Goal: Contribute content

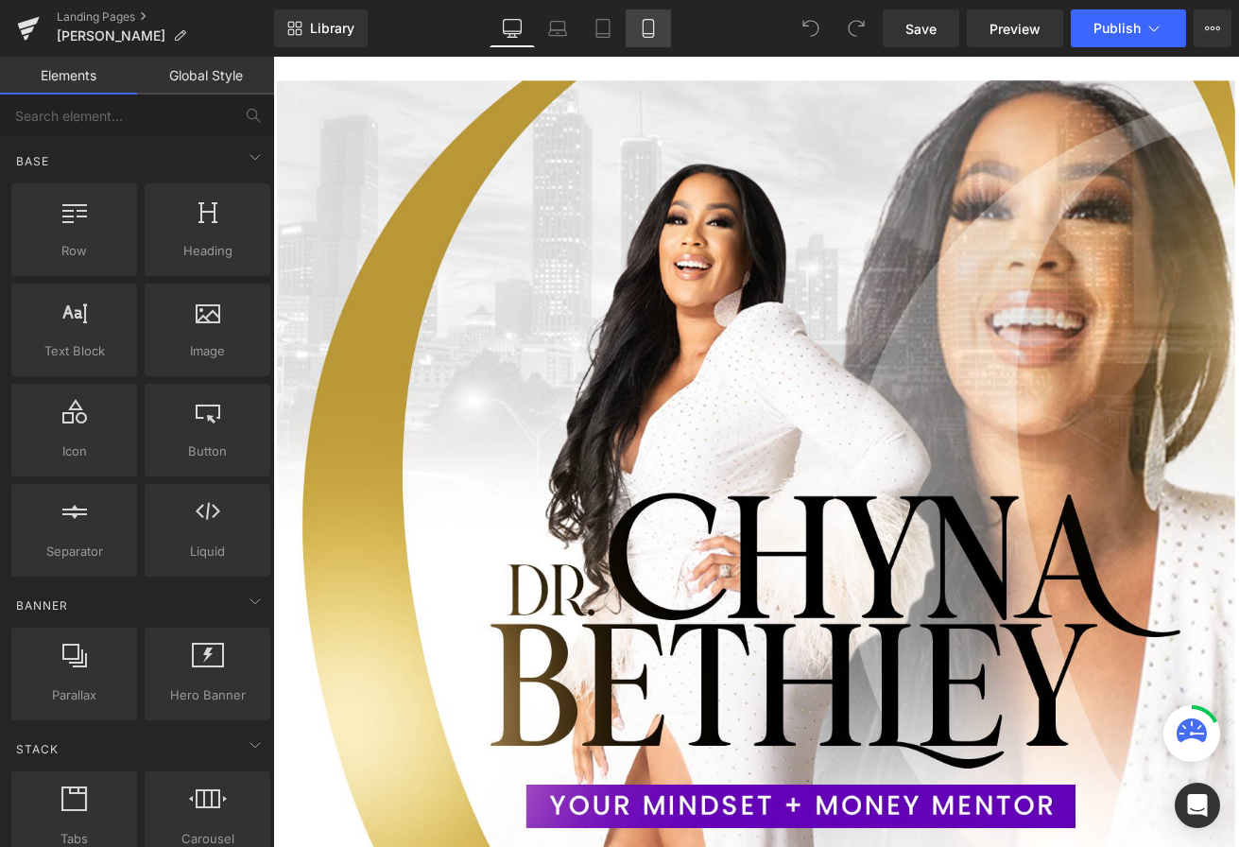
click at [652, 20] on icon at bounding box center [648, 28] width 19 height 19
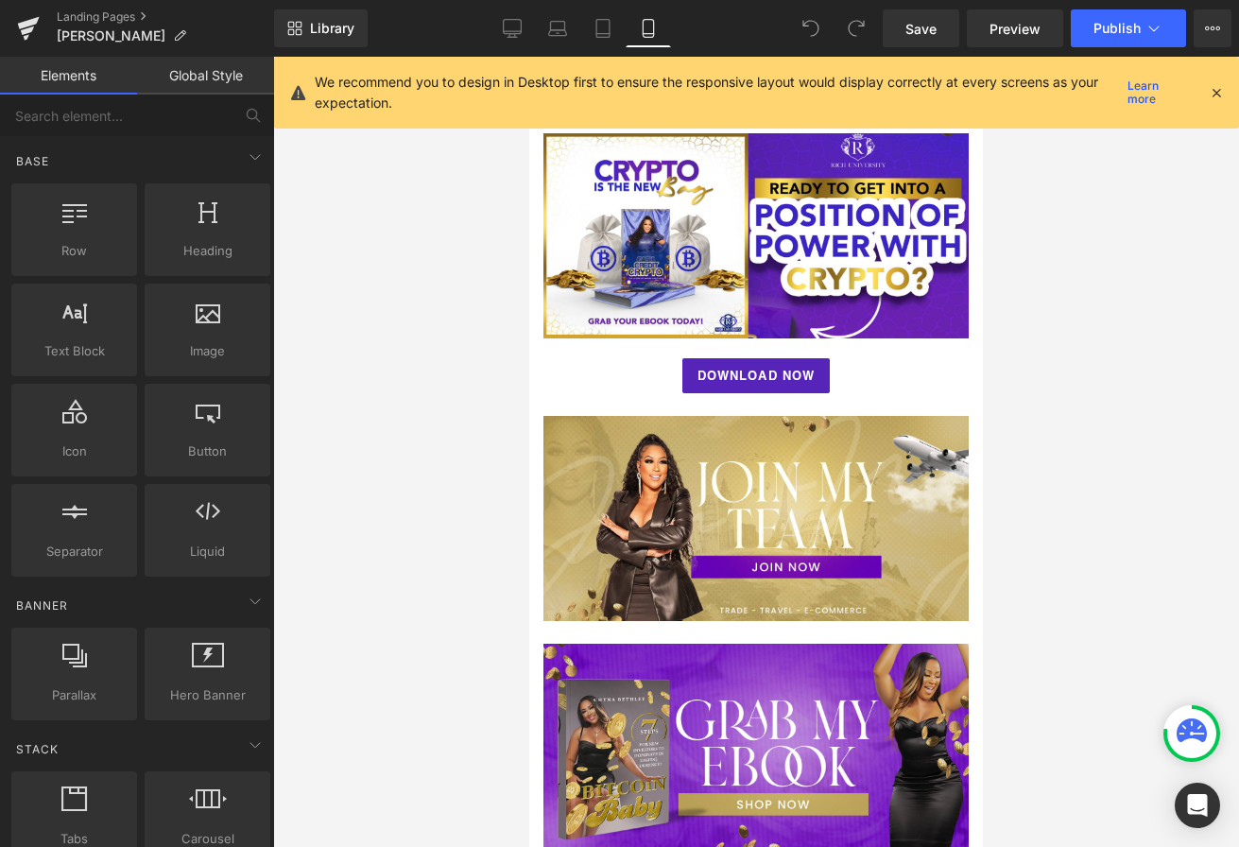
scroll to position [1696, 0]
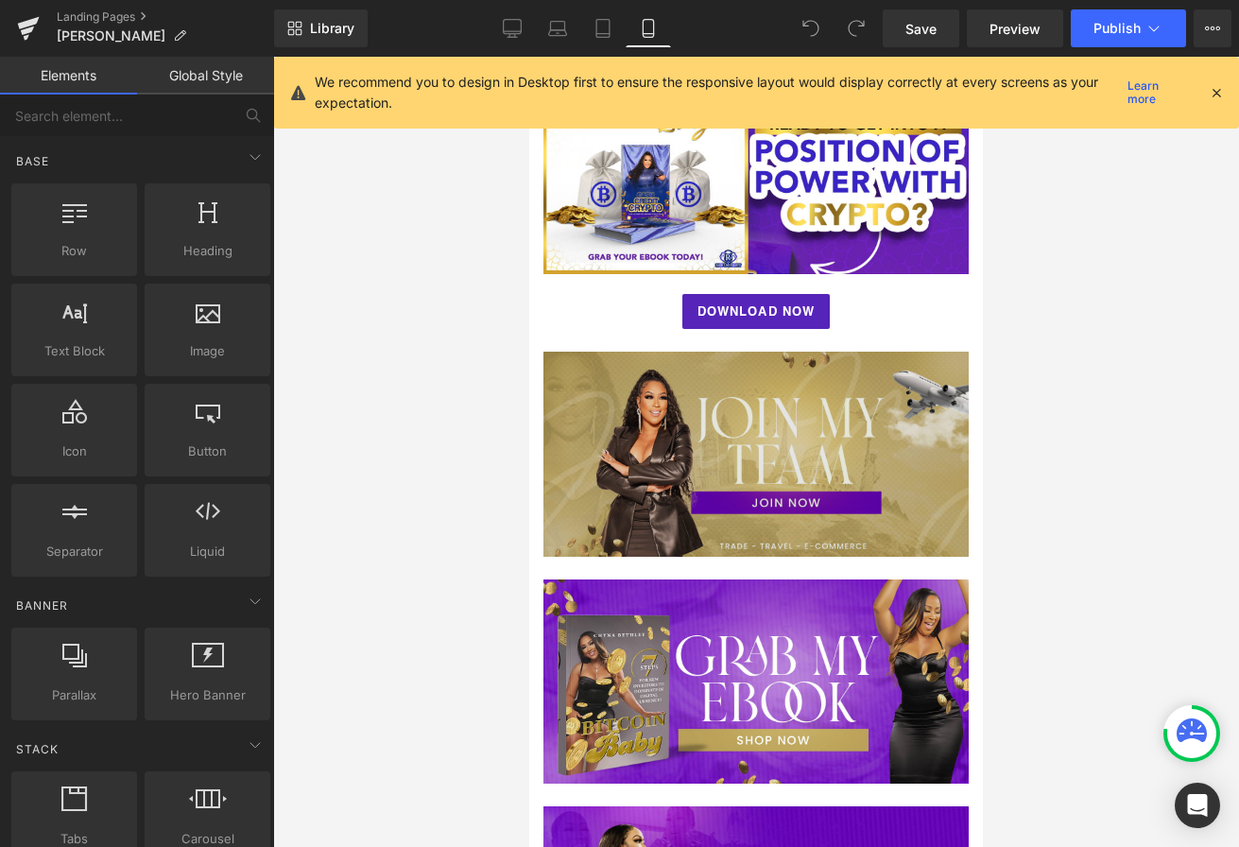
click at [681, 475] on img at bounding box center [755, 453] width 425 height 205
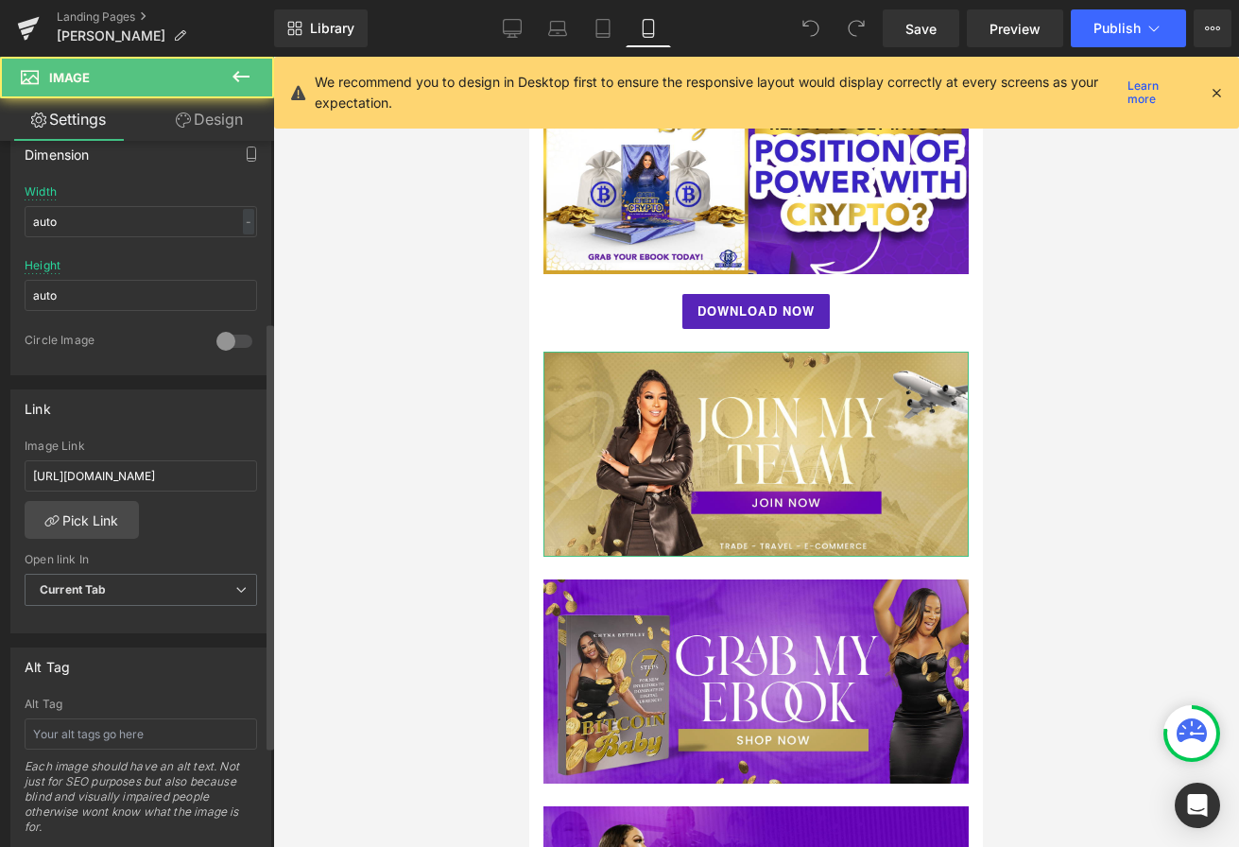
scroll to position [694, 0]
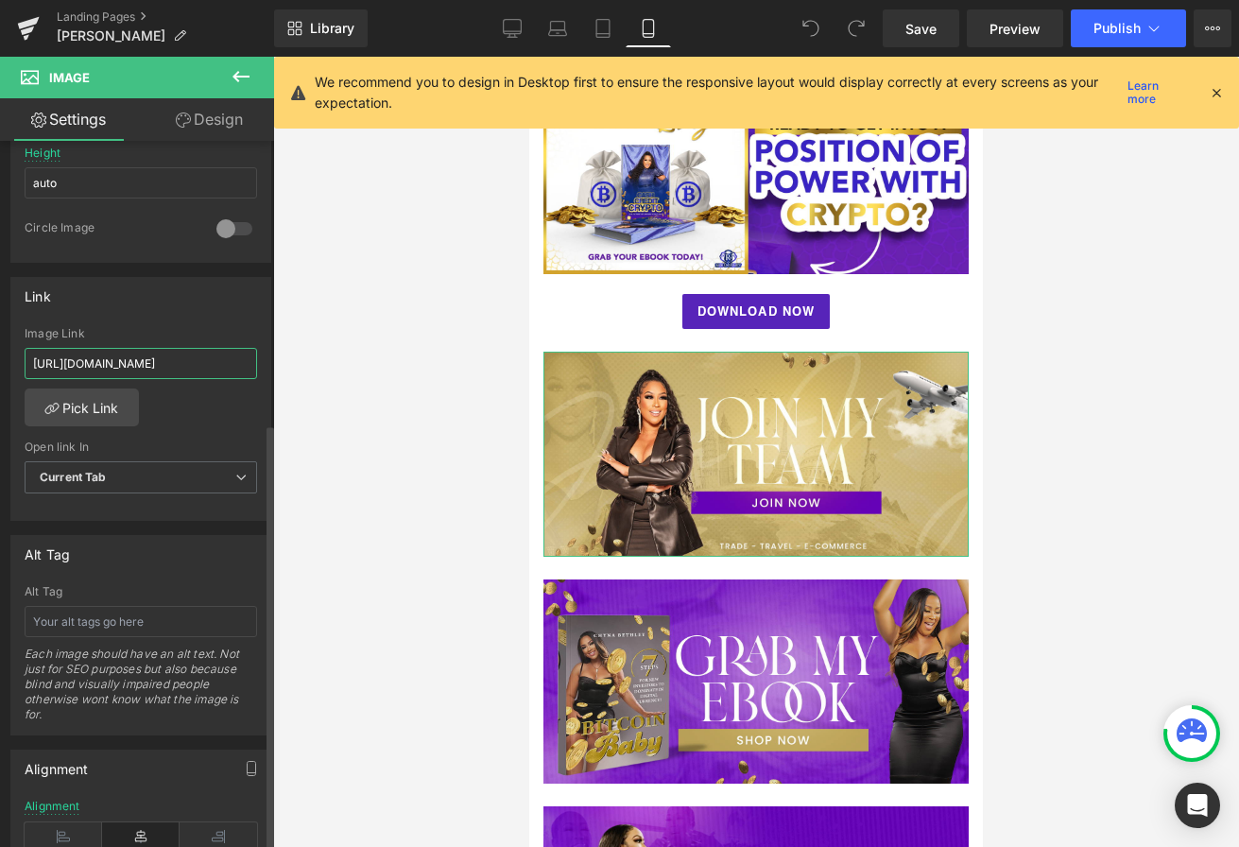
click at [154, 366] on input "[URL][DOMAIN_NAME]" at bounding box center [141, 363] width 232 height 31
click at [154, 365] on input "[URL][DOMAIN_NAME]" at bounding box center [141, 363] width 232 height 31
type input "[URL][DOMAIN_NAME]"
click at [1122, 24] on span "Publish" at bounding box center [1116, 28] width 47 height 15
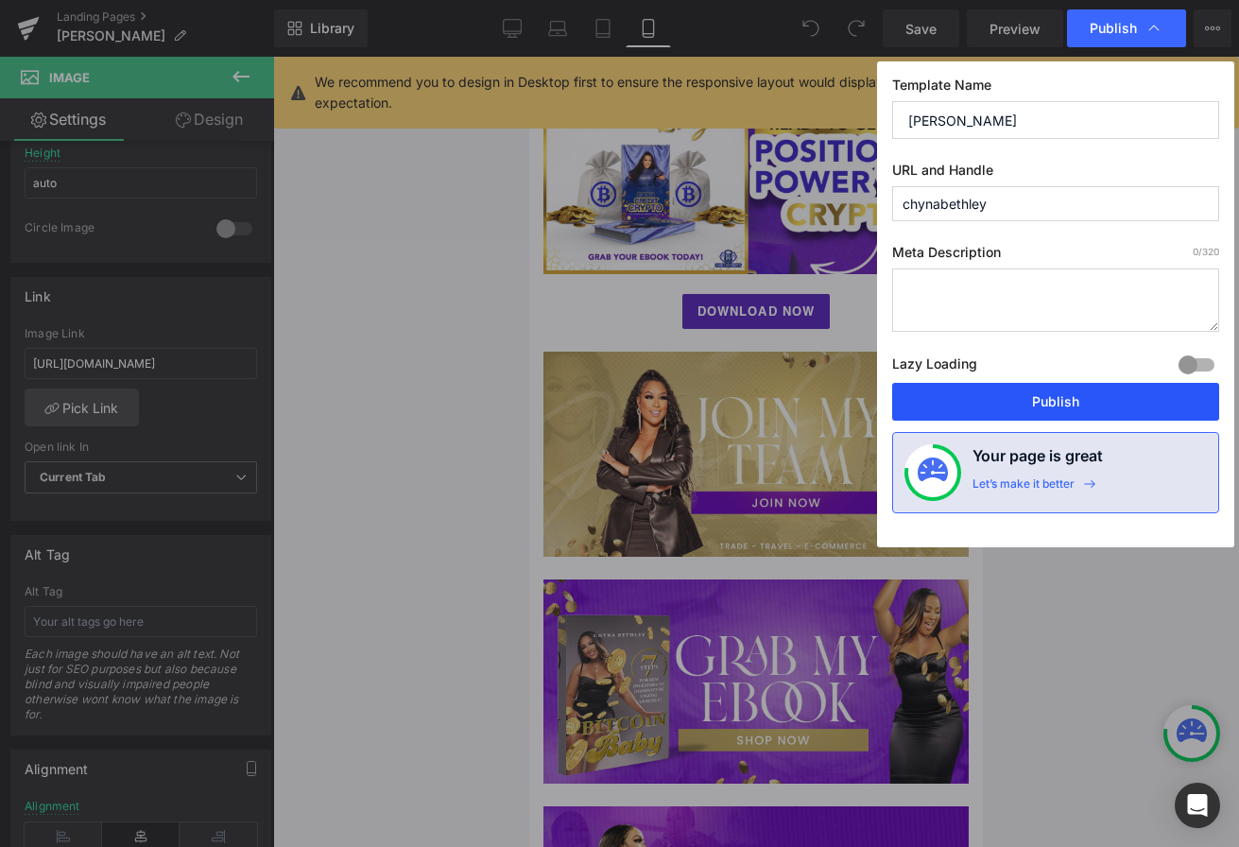
click at [962, 409] on button "Publish" at bounding box center [1055, 402] width 327 height 38
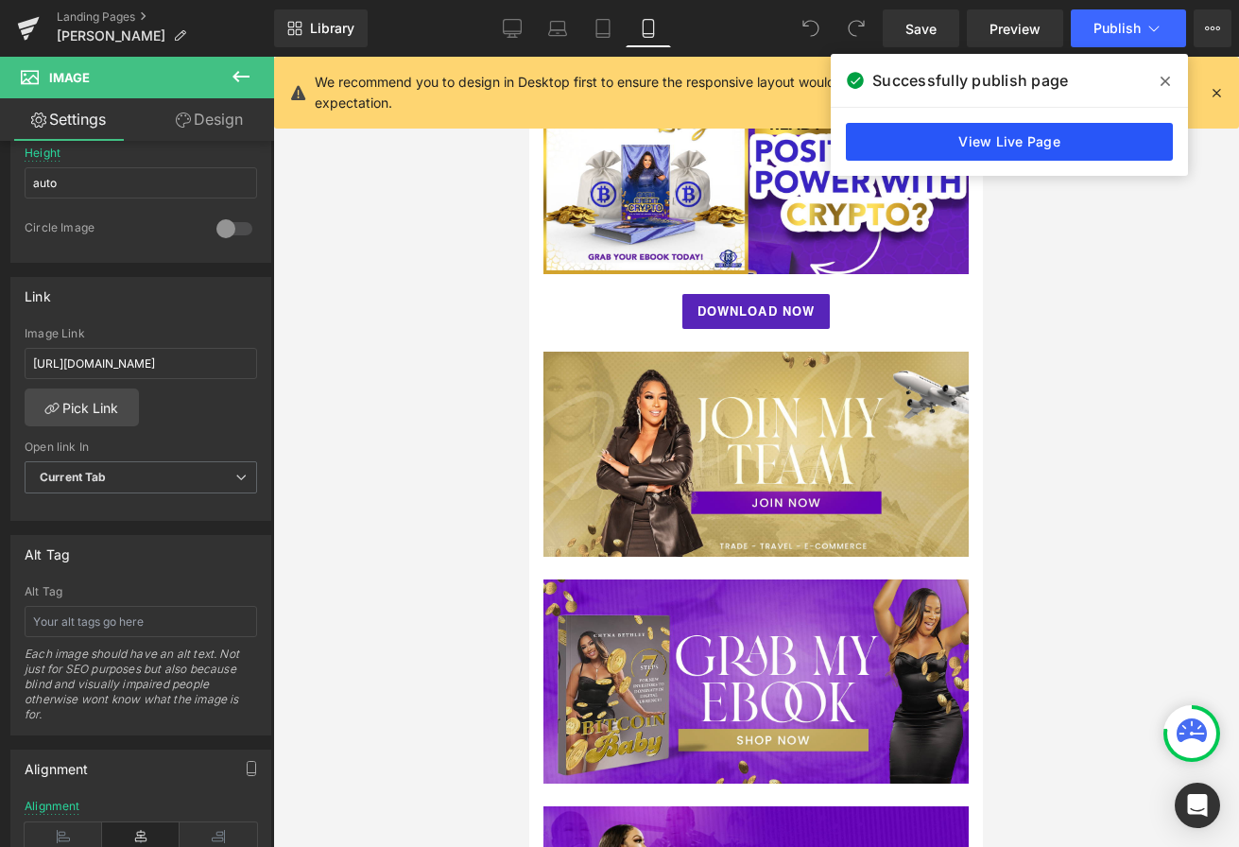
click at [1055, 143] on link "View Live Page" at bounding box center [1009, 142] width 327 height 38
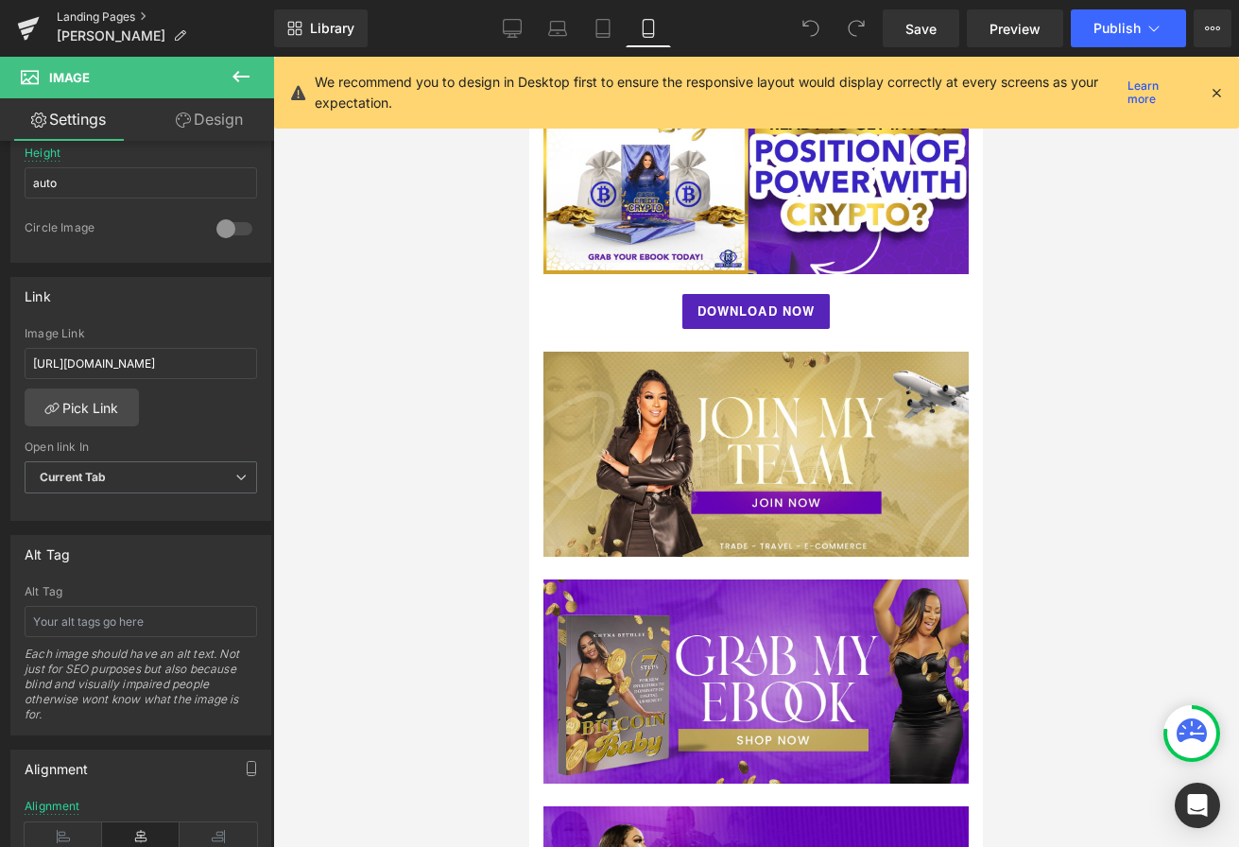
click at [90, 16] on link "Landing Pages" at bounding box center [165, 16] width 217 height 15
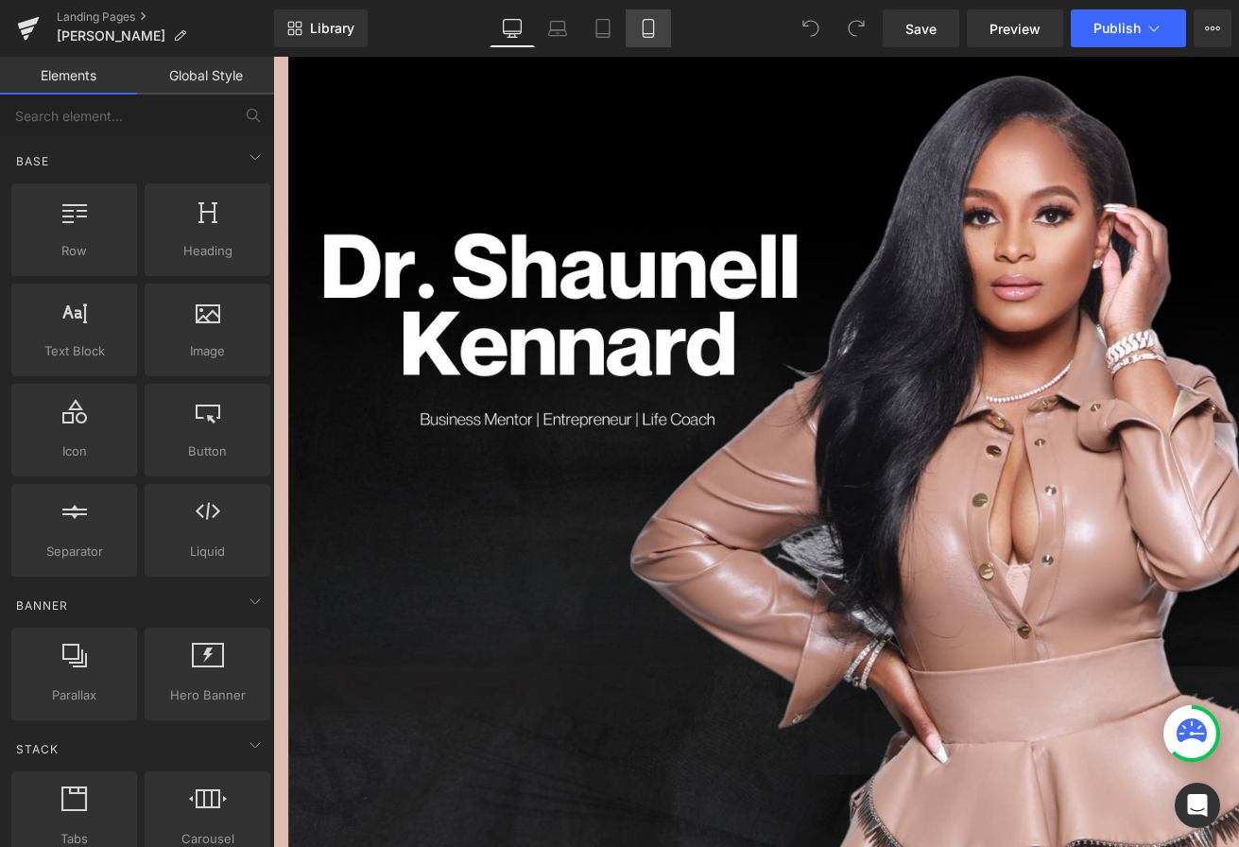
click at [655, 33] on icon at bounding box center [648, 28] width 19 height 19
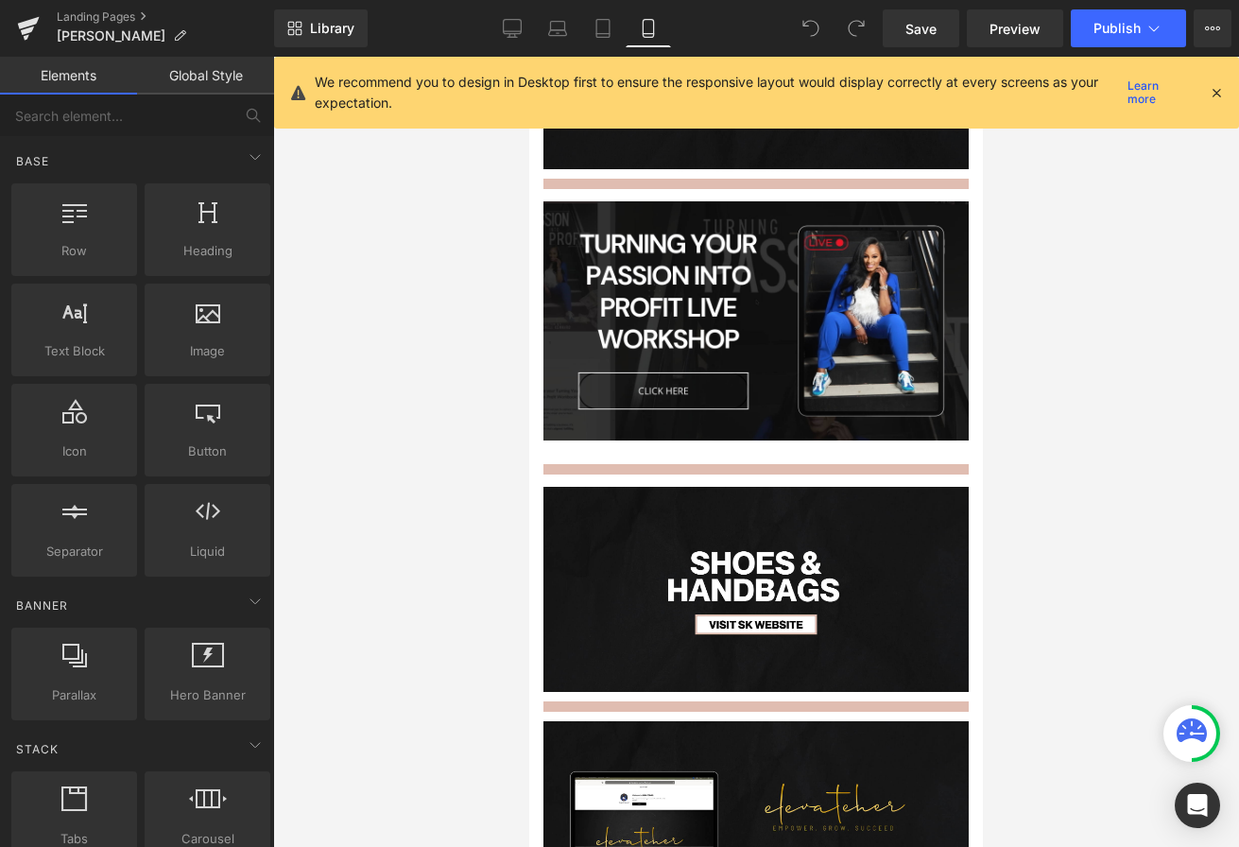
scroll to position [513, 0]
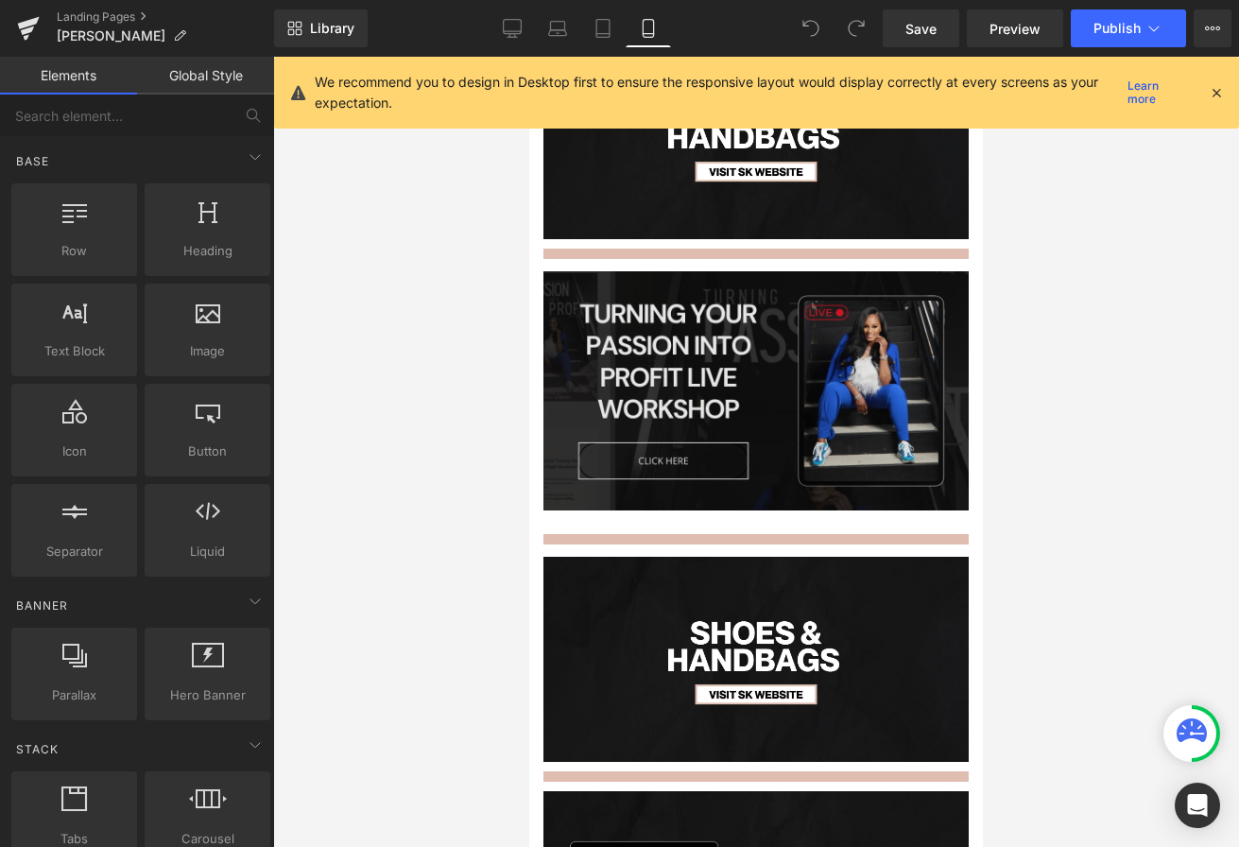
click at [729, 423] on img at bounding box center [755, 384] width 425 height 251
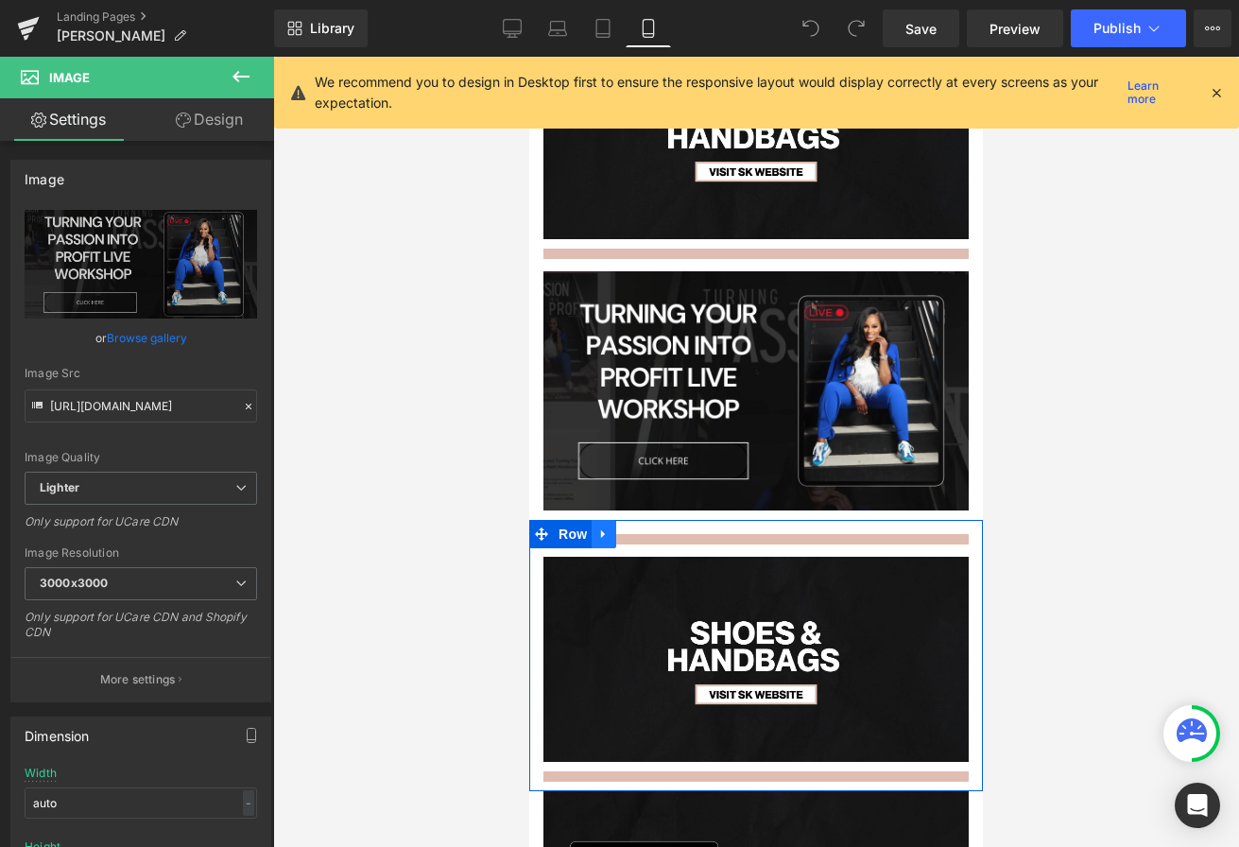
click at [608, 531] on icon at bounding box center [603, 533] width 13 height 14
click at [632, 531] on icon at bounding box center [628, 533] width 13 height 14
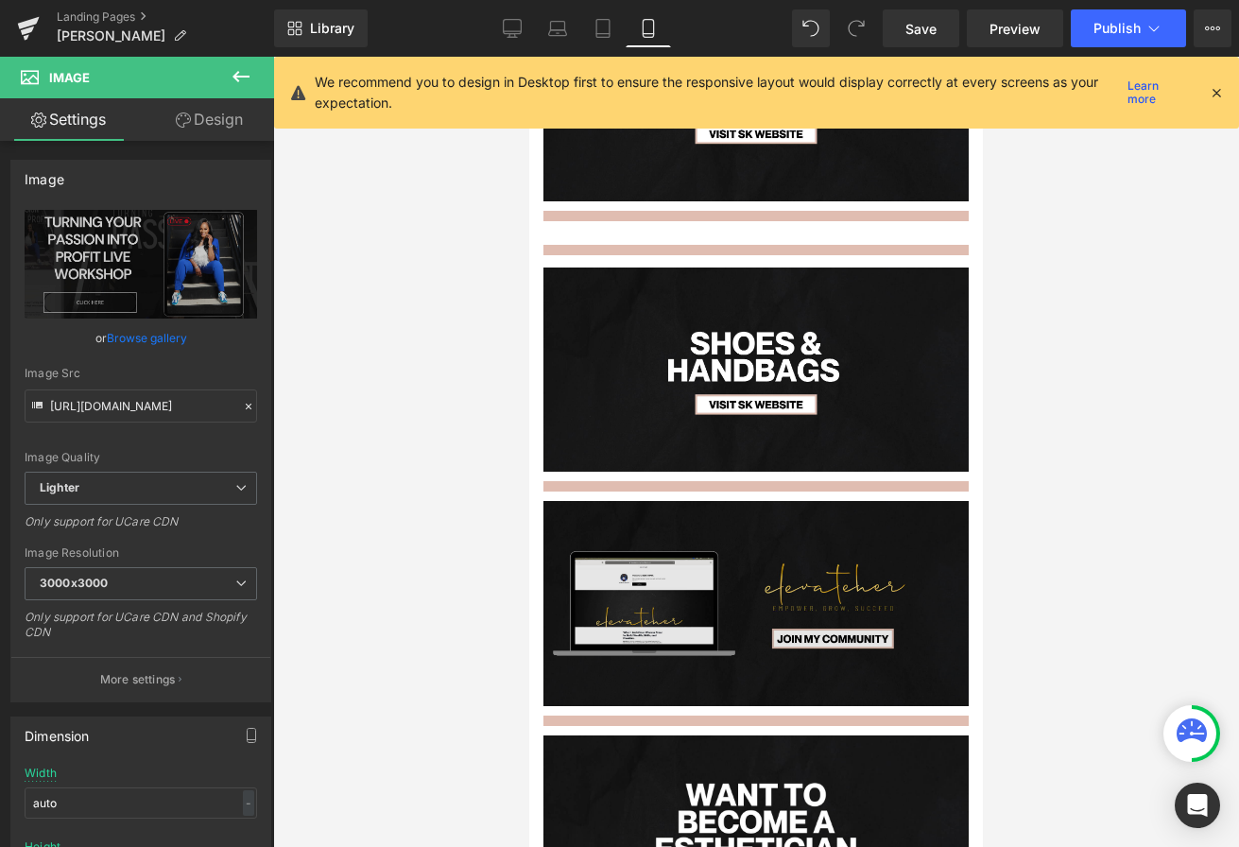
scroll to position [1006, 0]
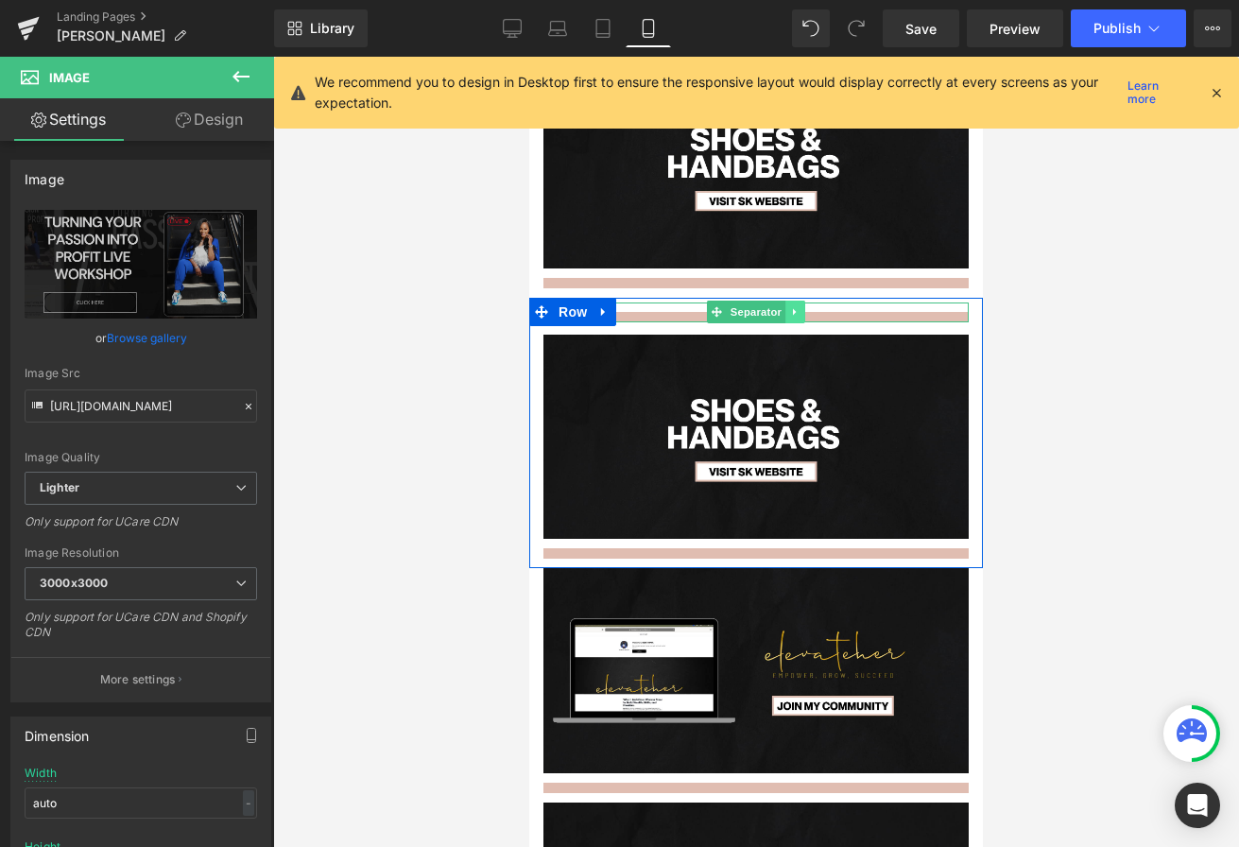
click at [797, 308] on icon at bounding box center [795, 311] width 10 height 11
click at [807, 309] on icon at bounding box center [804, 311] width 10 height 11
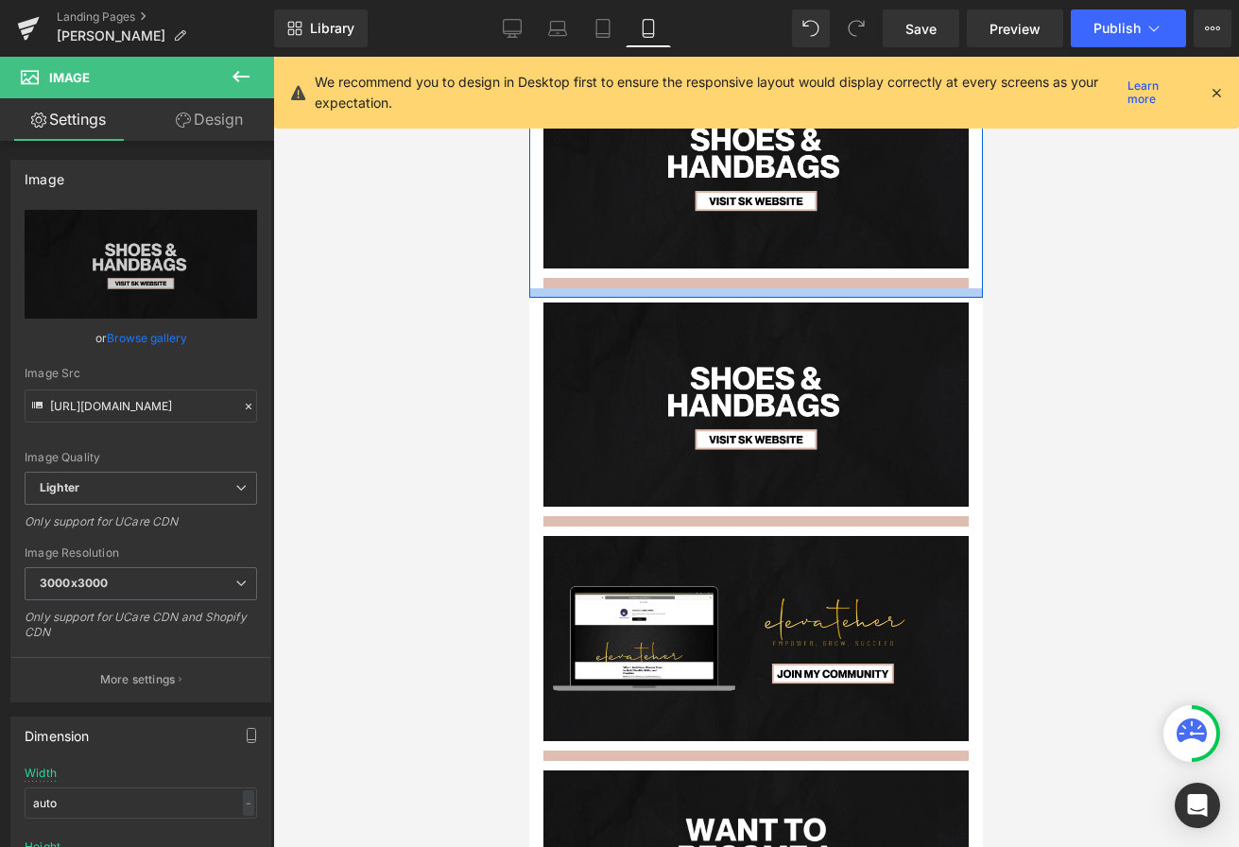
click at [815, 296] on div "Image Separator Image Separator Image Row Separator Image Separator Row Image S…" at bounding box center [756, 765] width 454 height 3430
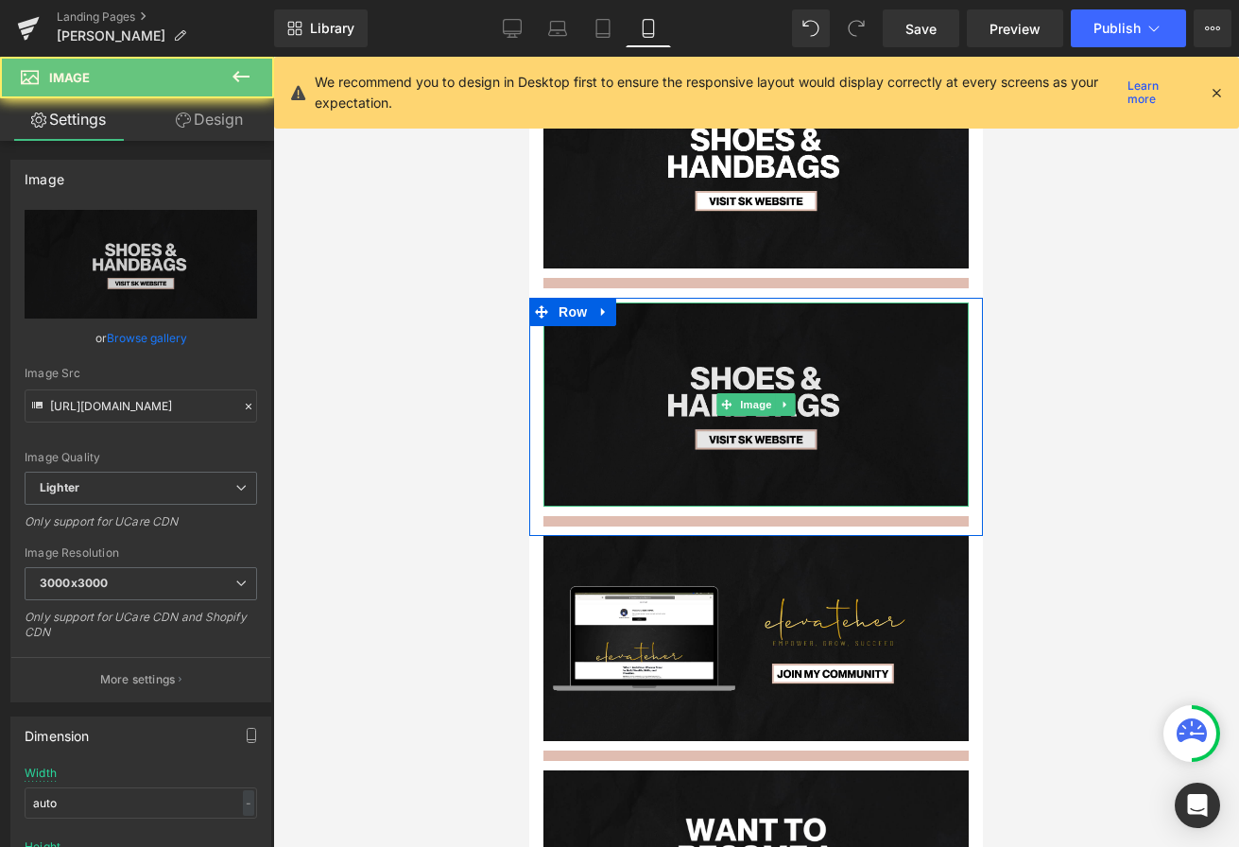
click at [848, 343] on img at bounding box center [755, 404] width 425 height 205
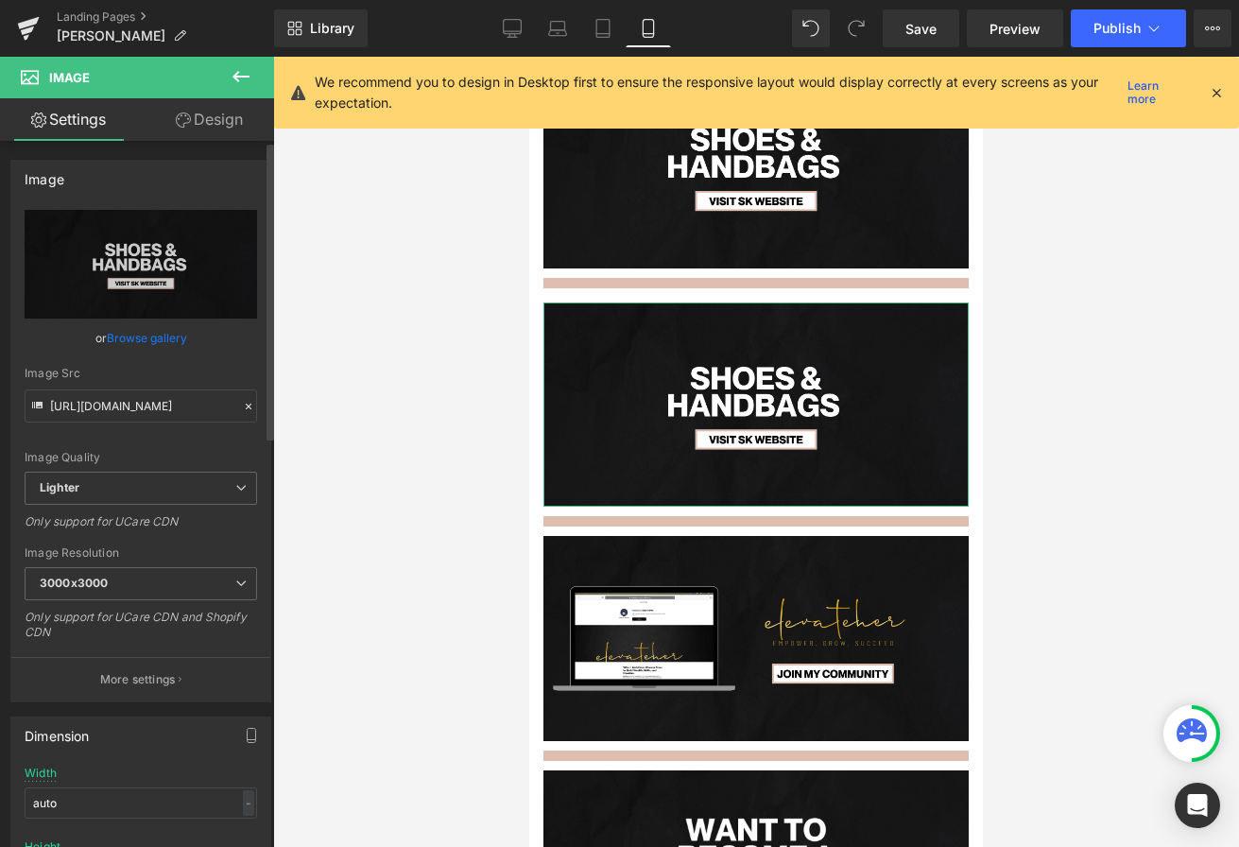
click at [132, 344] on link "Browse gallery" at bounding box center [147, 337] width 80 height 33
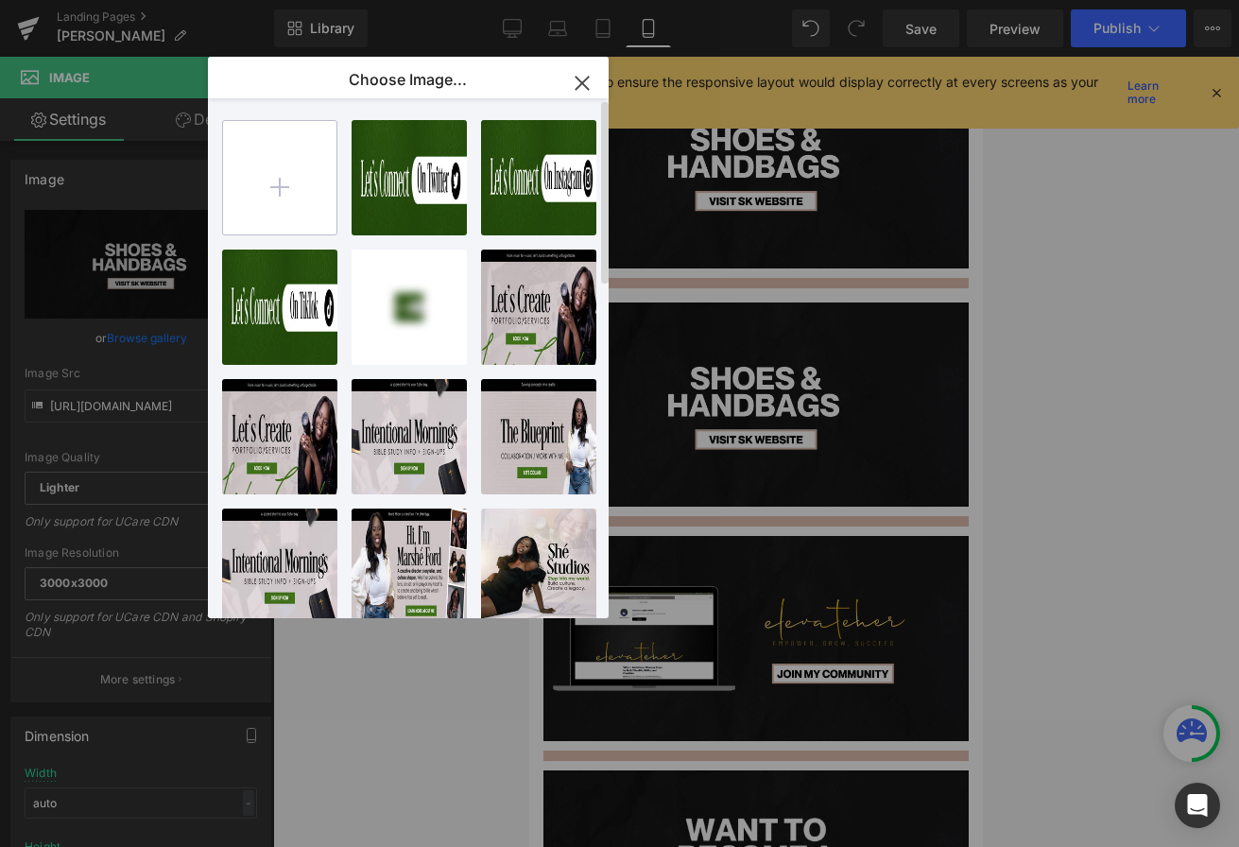
click at [227, 181] on input "file" at bounding box center [279, 177] width 113 height 113
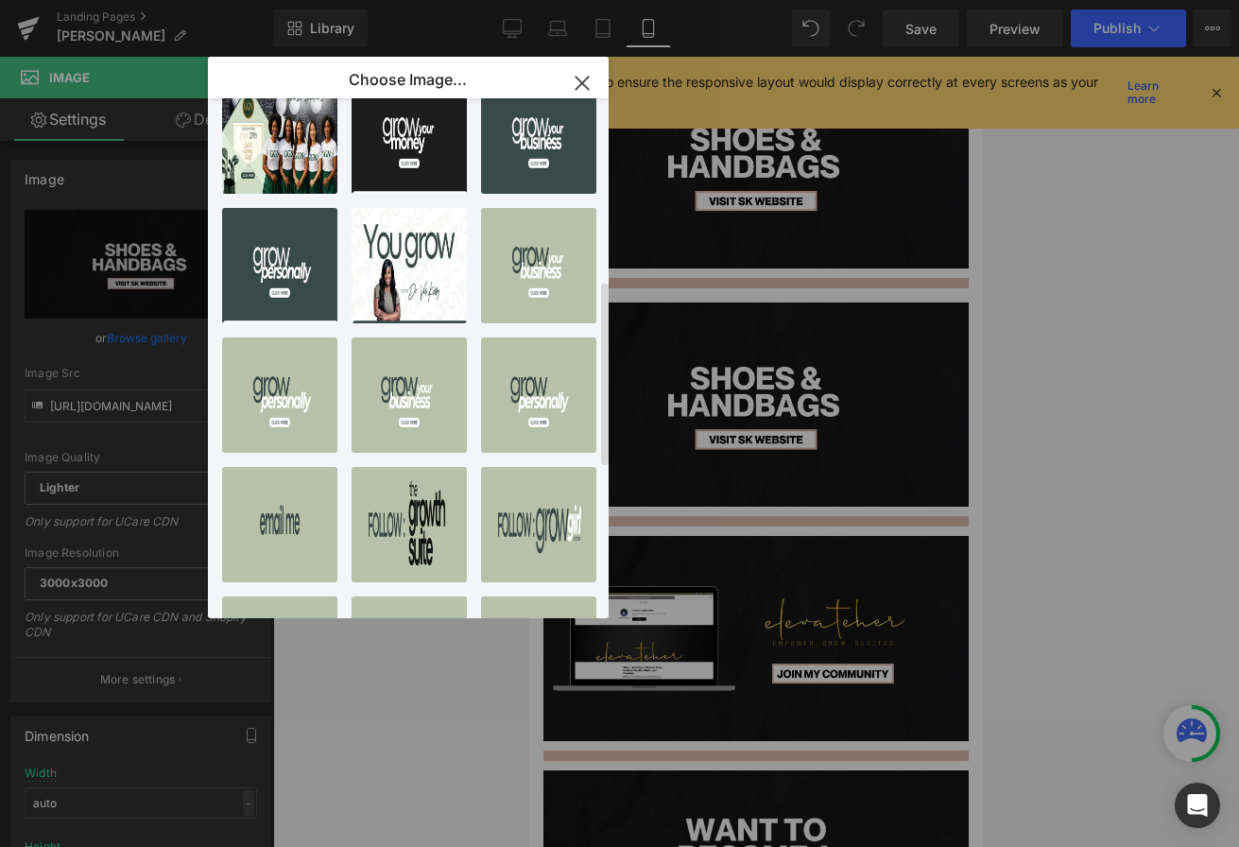
scroll to position [431, 0]
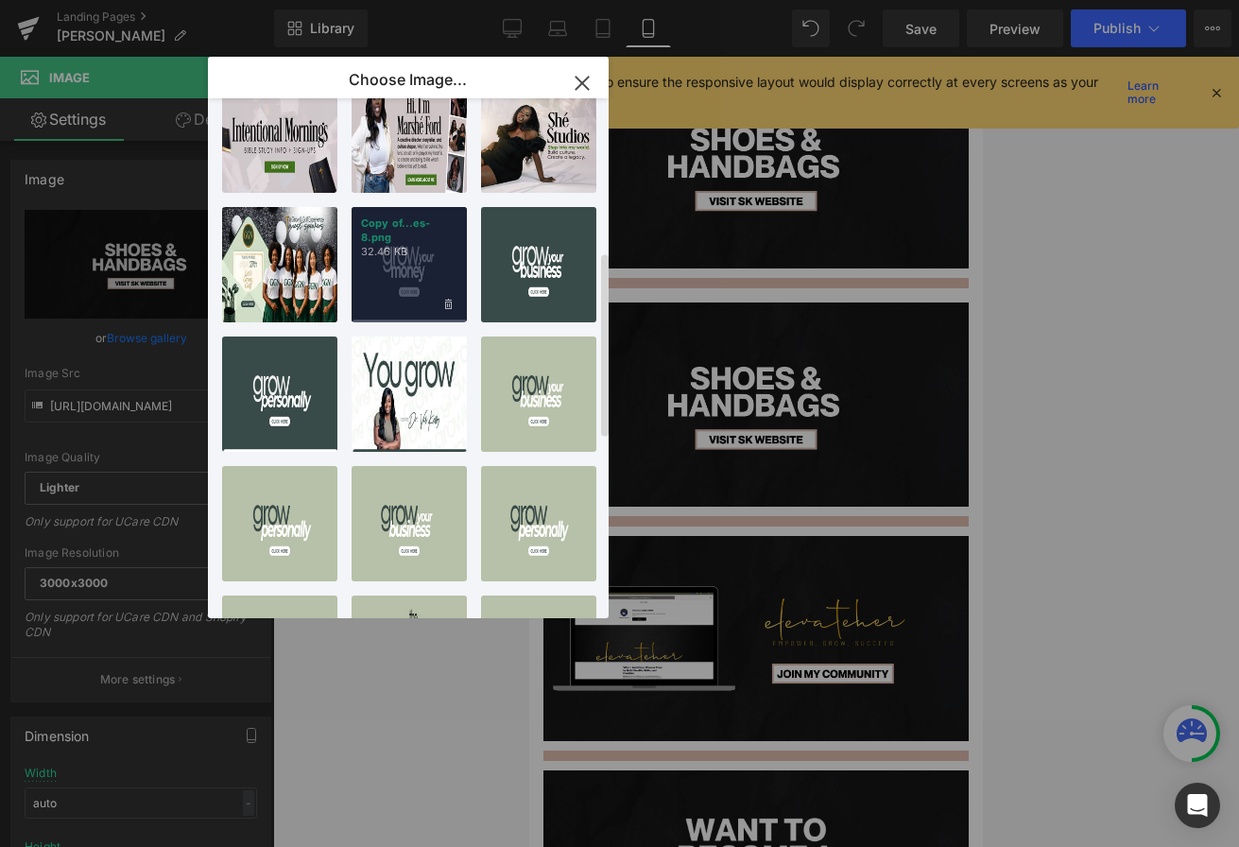
click at [408, 231] on p "Copy of...es-8.png" at bounding box center [409, 230] width 96 height 28
type input "https://ucarecdn.com/3811326a-106f-4005-8856-3d30171f25f6/-/format/auto/-/previ…"
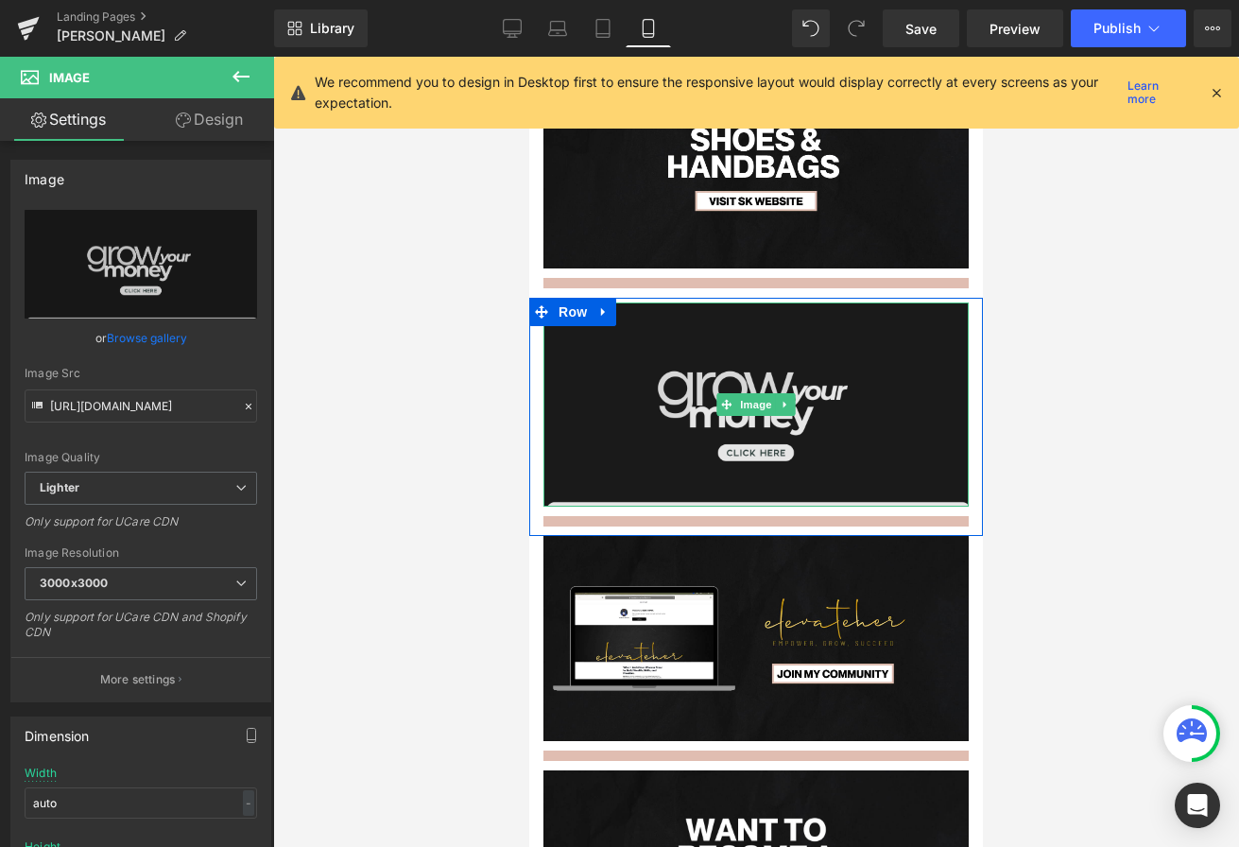
click at [781, 423] on img at bounding box center [755, 404] width 425 height 205
click at [642, 444] on img at bounding box center [755, 404] width 425 height 205
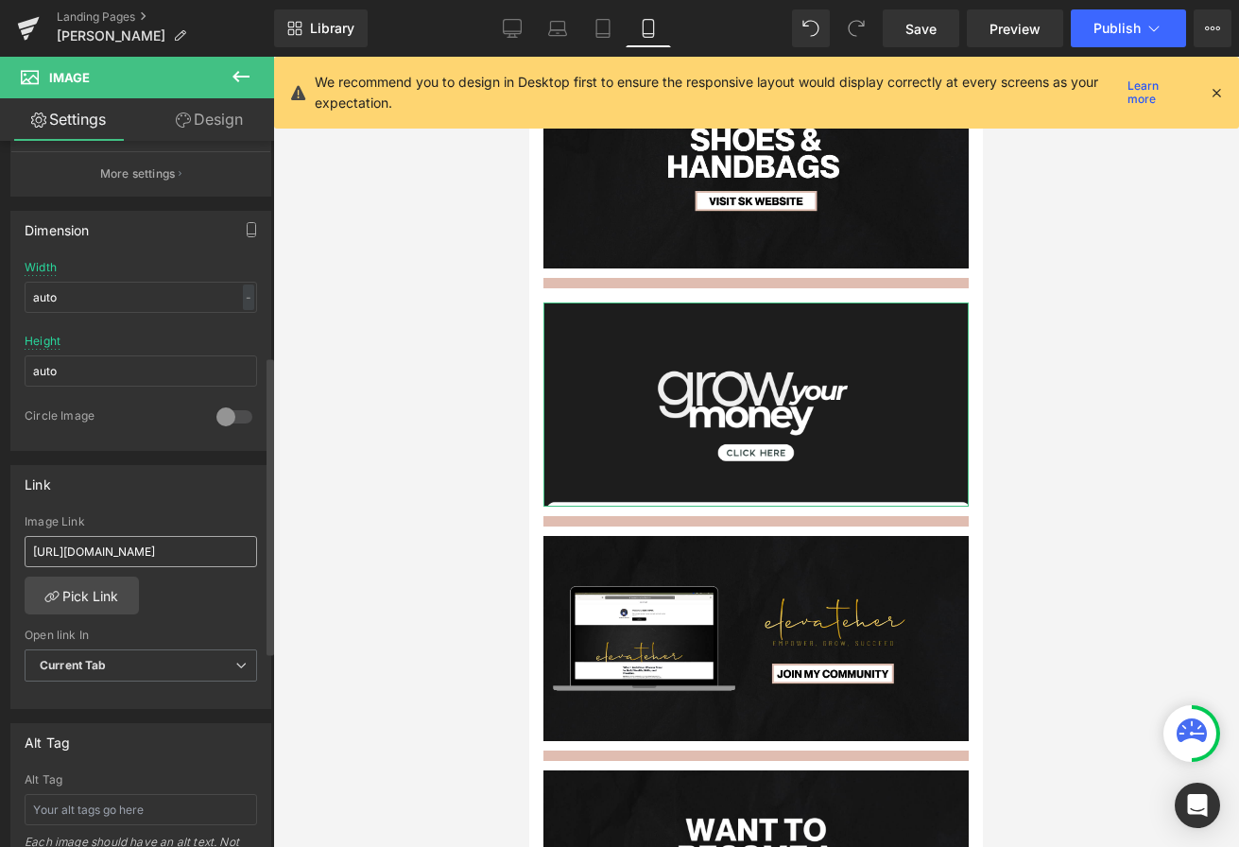
scroll to position [508, 0]
click at [98, 552] on input "https://shaunellkennard.com" at bounding box center [141, 548] width 232 height 31
click at [97, 552] on input "https://shaunellkennard.com" at bounding box center [141, 548] width 232 height 31
paste input "elevateher.online/trade"
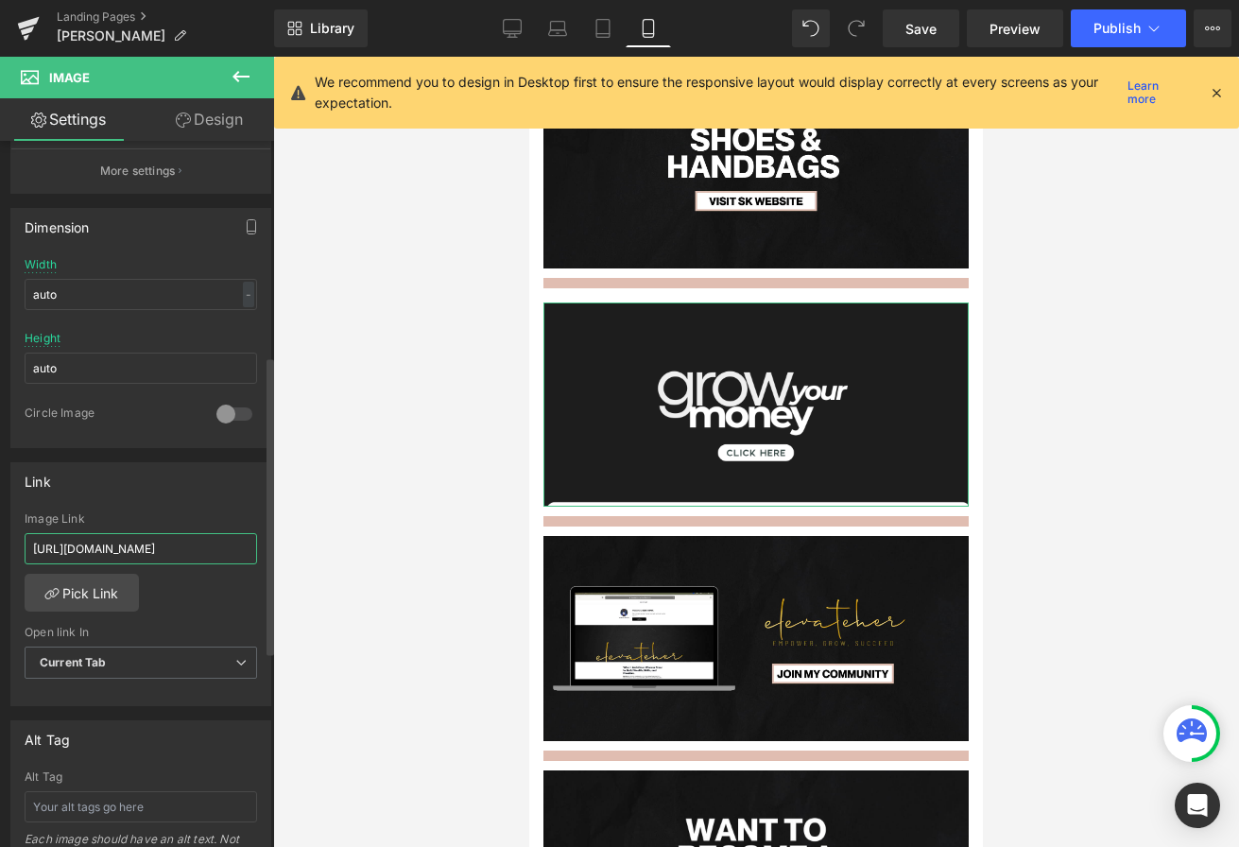
type input "https://elevateher.online/trade"
click at [486, 364] on div at bounding box center [756, 452] width 966 height 790
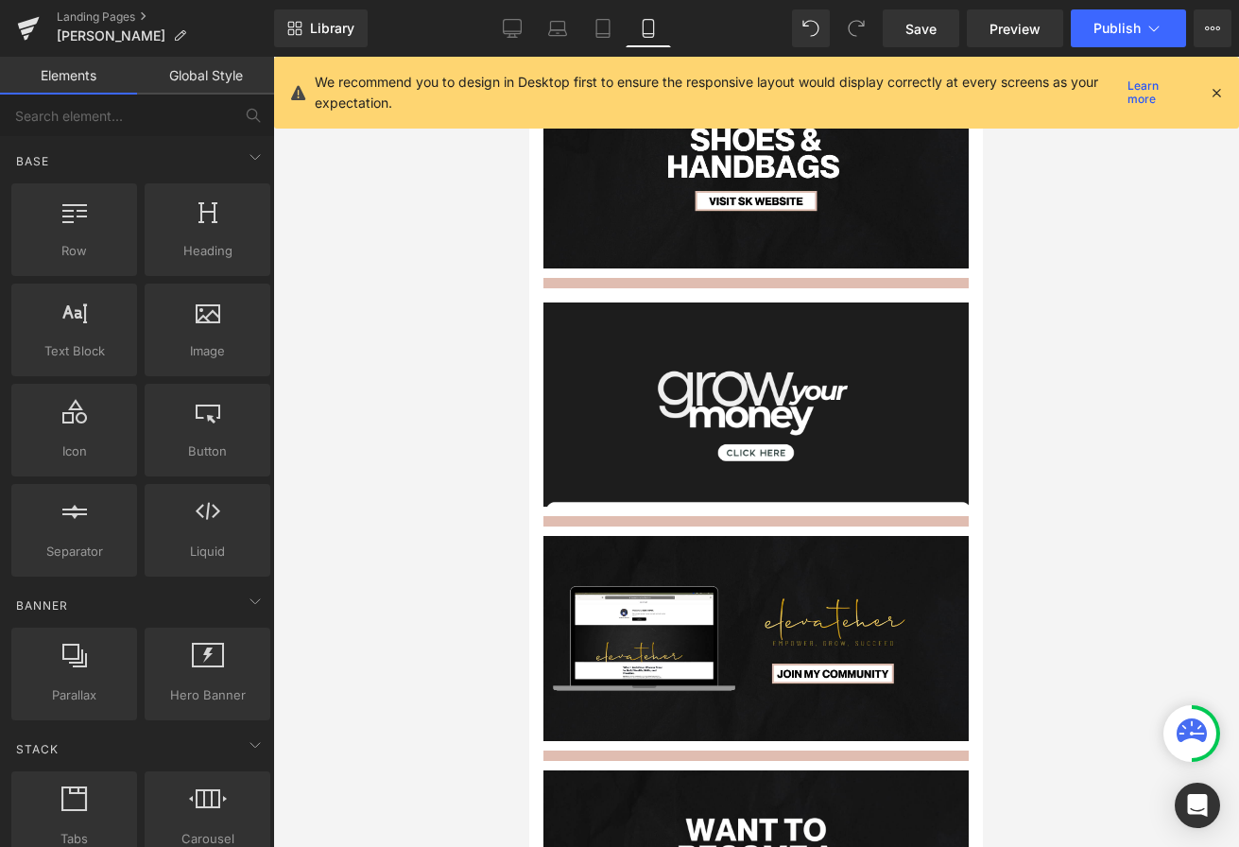
click at [1138, 4] on div "Library Mobile Desktop Laptop Tablet Mobile Save Preview Publish Scheduled View…" at bounding box center [756, 28] width 965 height 57
click at [1125, 29] on span "Publish" at bounding box center [1116, 28] width 47 height 15
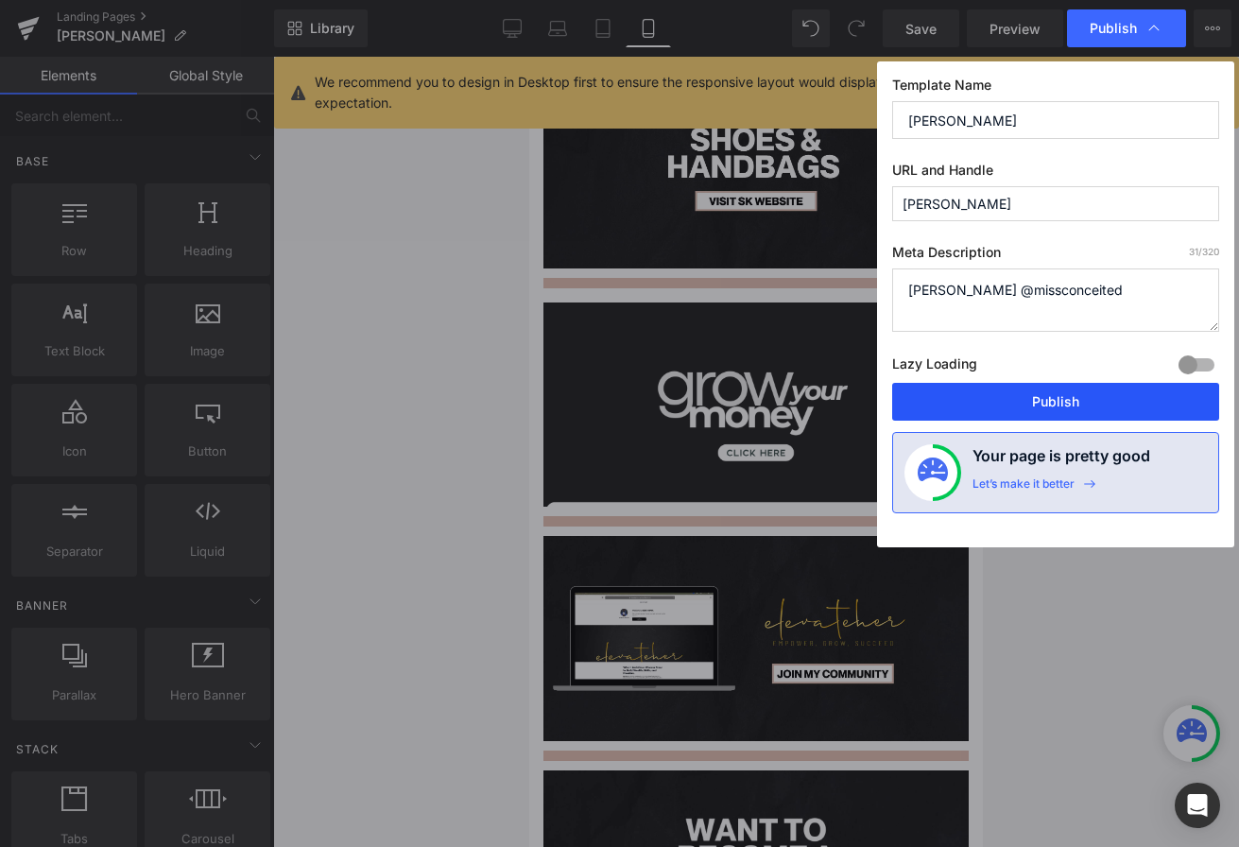
click at [1031, 404] on button "Publish" at bounding box center [1055, 402] width 327 height 38
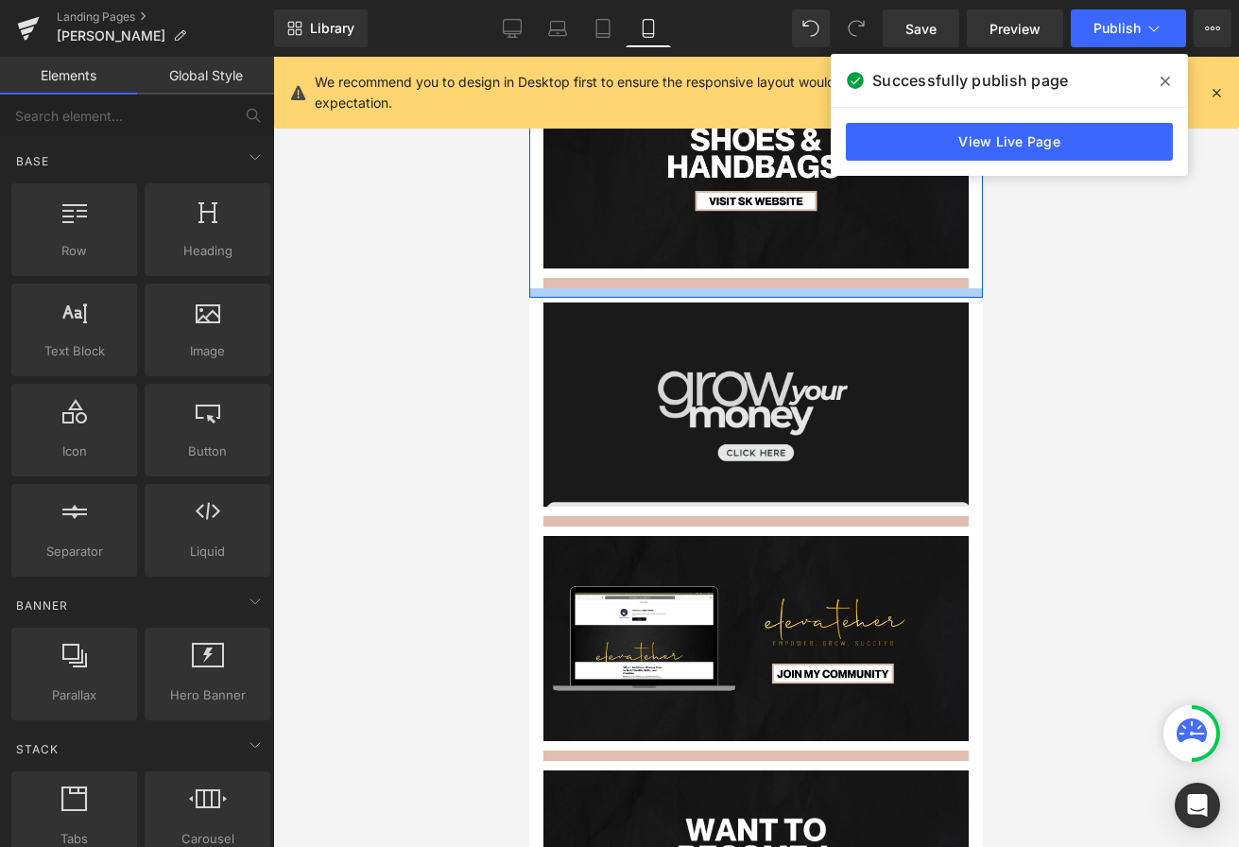
click at [748, 312] on img at bounding box center [755, 404] width 425 height 205
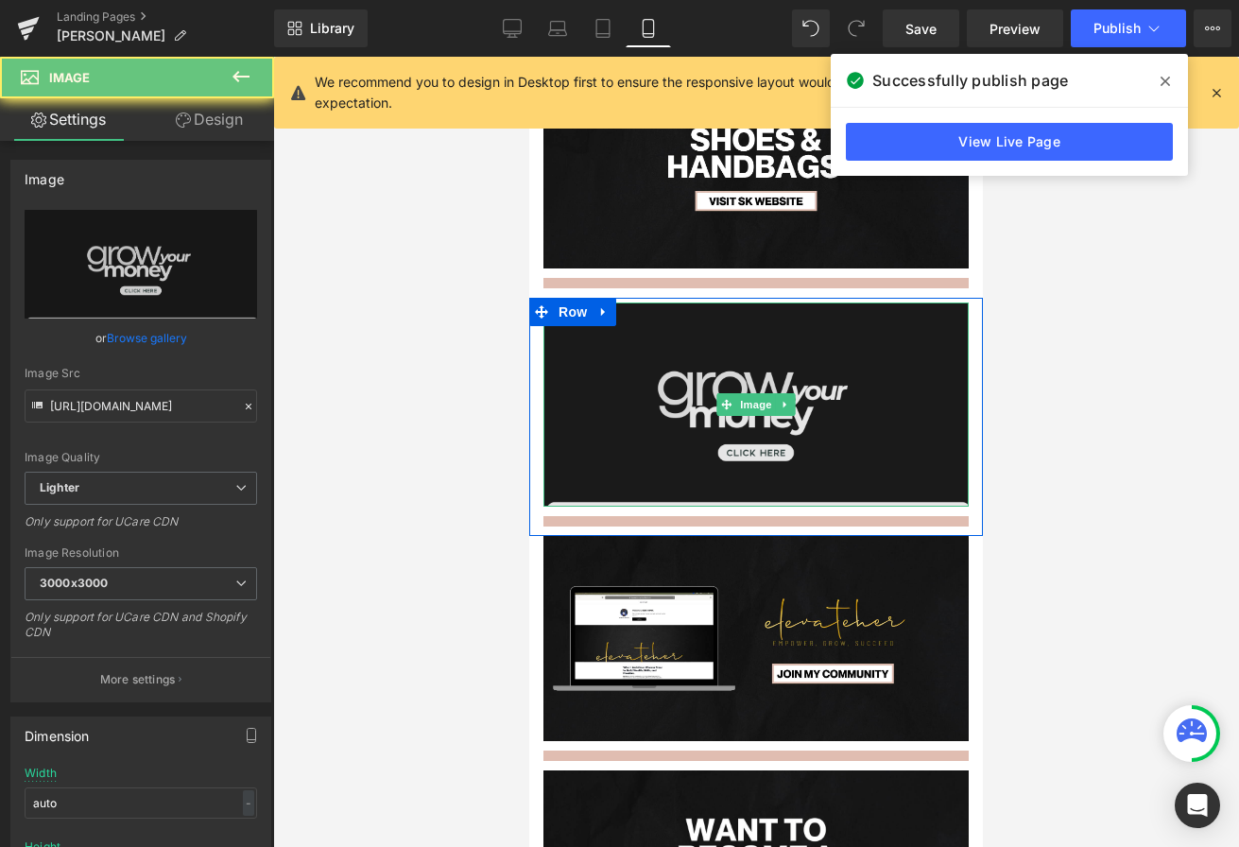
click at [742, 354] on img at bounding box center [755, 404] width 425 height 205
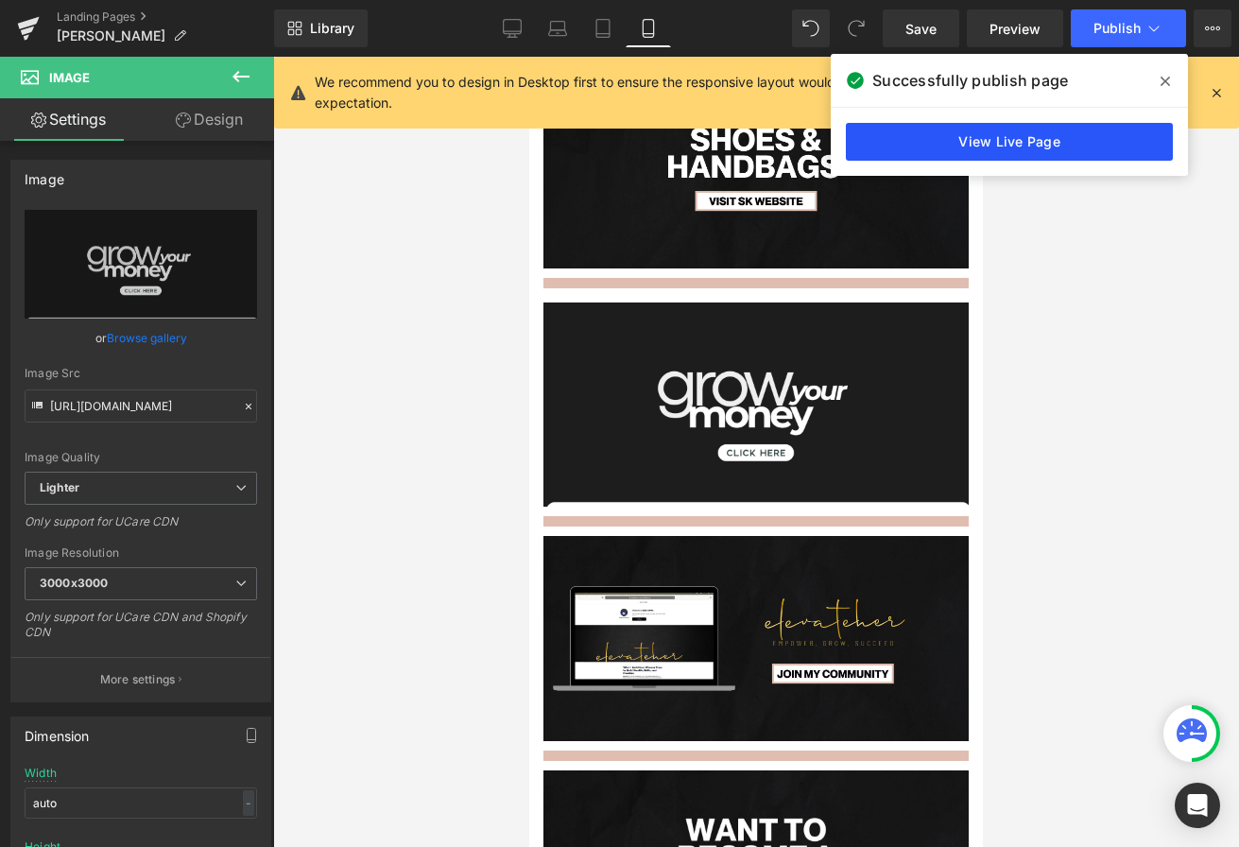
click at [1004, 149] on link "View Live Page" at bounding box center [1009, 142] width 327 height 38
